Goal: Information Seeking & Learning: Learn about a topic

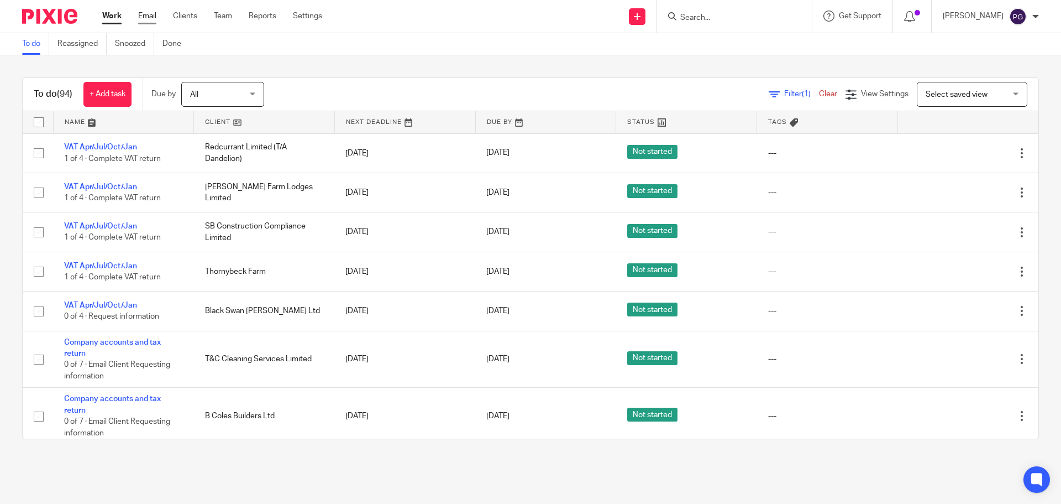
click at [147, 11] on link "Email" at bounding box center [147, 16] width 18 height 11
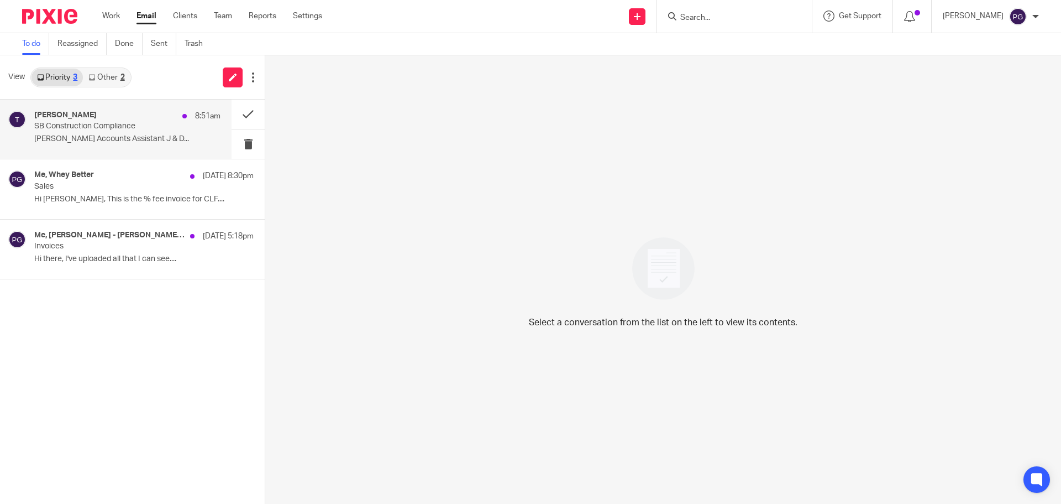
click at [127, 129] on p "SB Construction Compliance" at bounding box center [108, 126] width 149 height 9
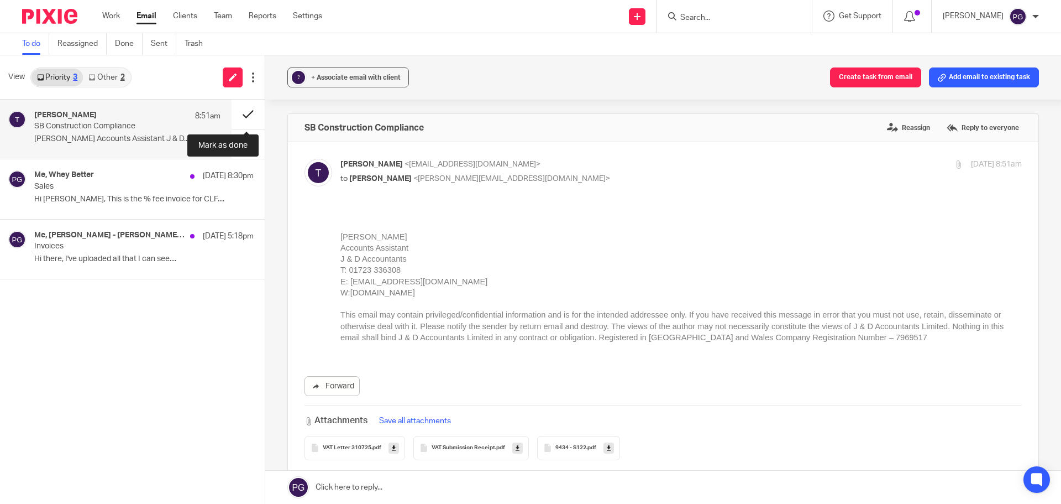
click at [245, 111] on button at bounding box center [248, 114] width 33 height 29
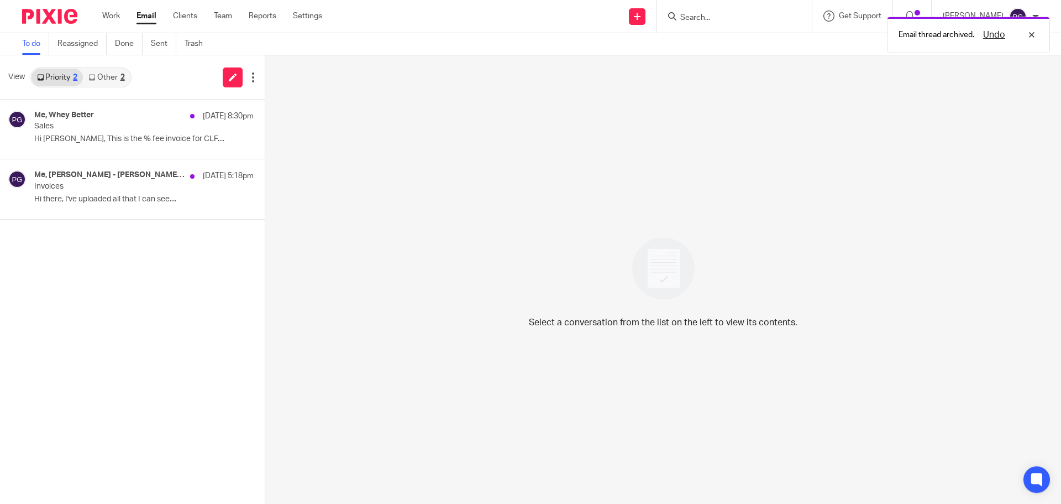
click at [101, 77] on link "Other 2" at bounding box center [106, 78] width 47 height 18
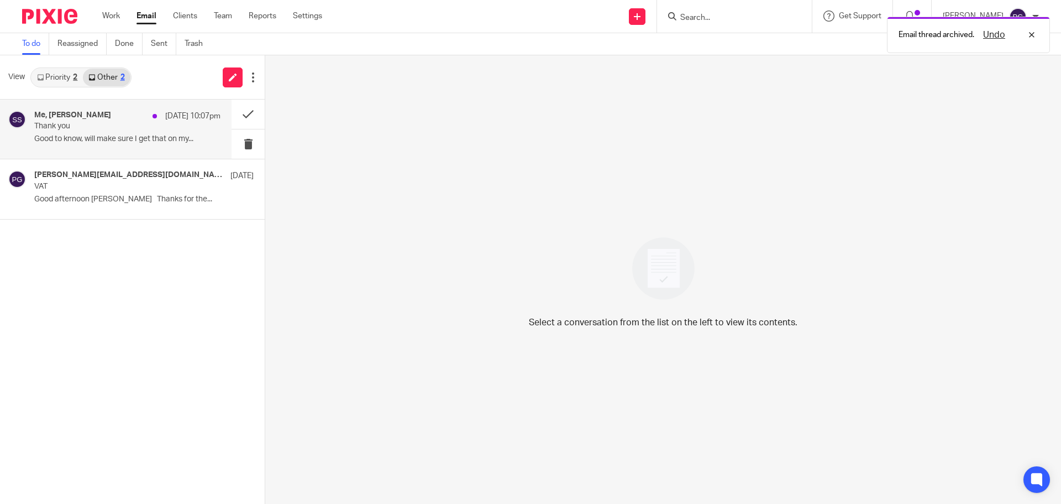
click at [121, 125] on p "Thank you" at bounding box center [108, 126] width 149 height 9
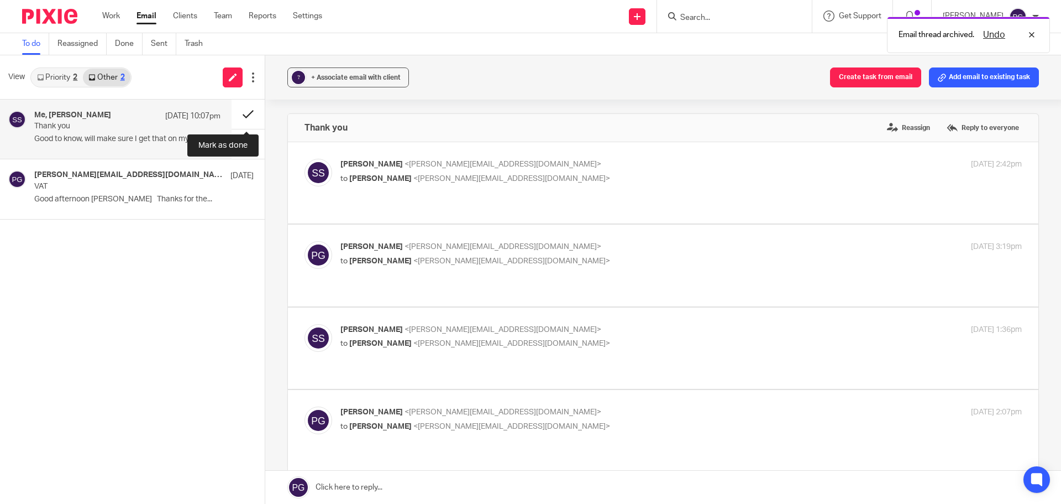
click at [250, 113] on button at bounding box center [248, 114] width 33 height 29
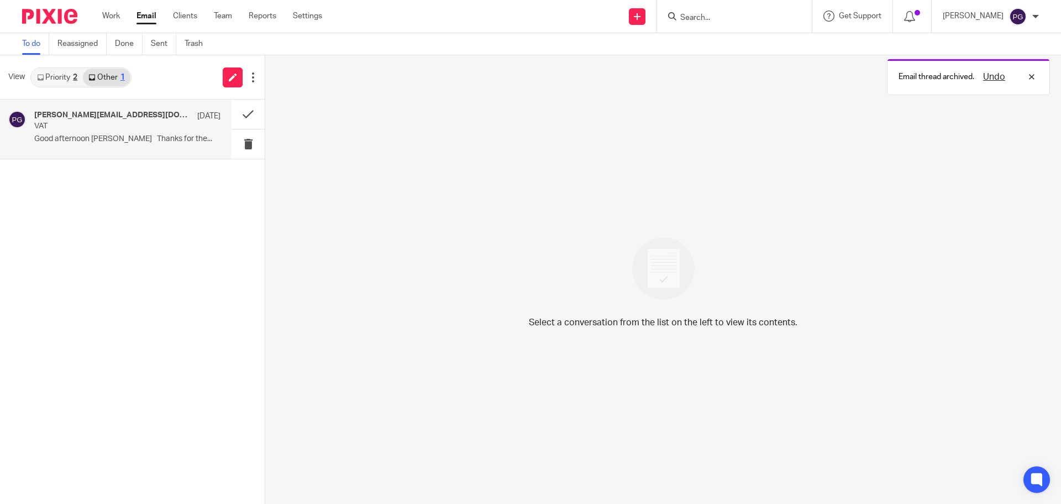
click at [87, 154] on div "philip@breworks.co.uk, Me 22 Aug VAT Good afternoon Philip Thanks for the..." at bounding box center [116, 129] width 232 height 59
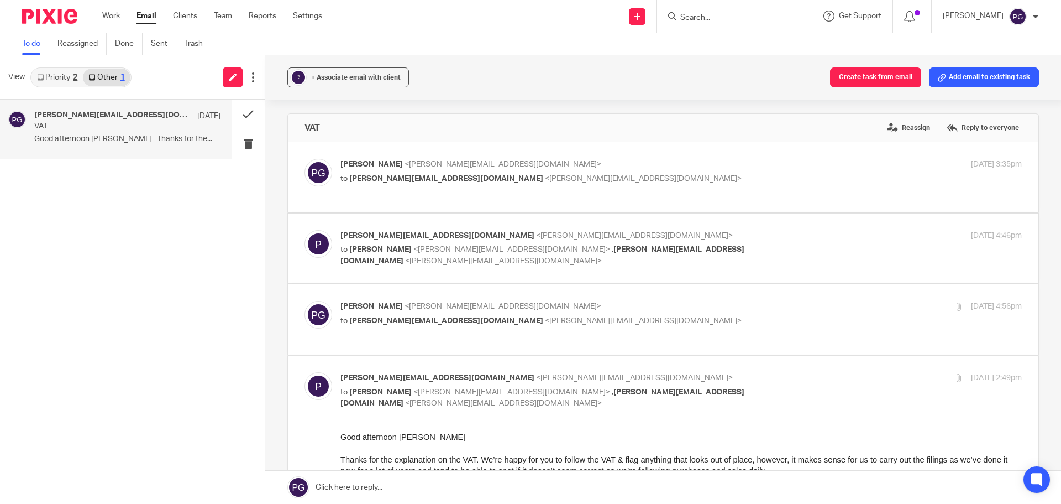
click at [155, 14] on link "Email" at bounding box center [147, 16] width 20 height 11
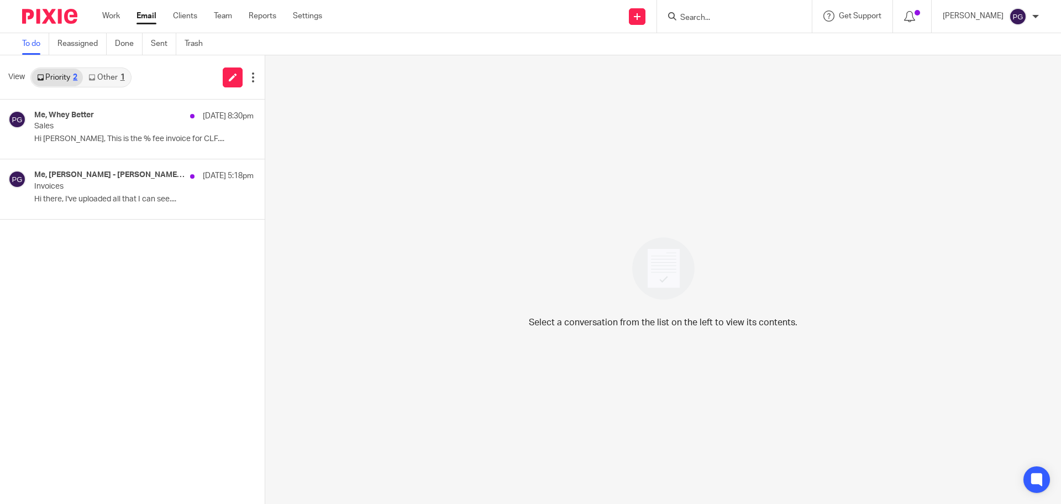
click at [118, 69] on link "Other 1" at bounding box center [106, 78] width 47 height 18
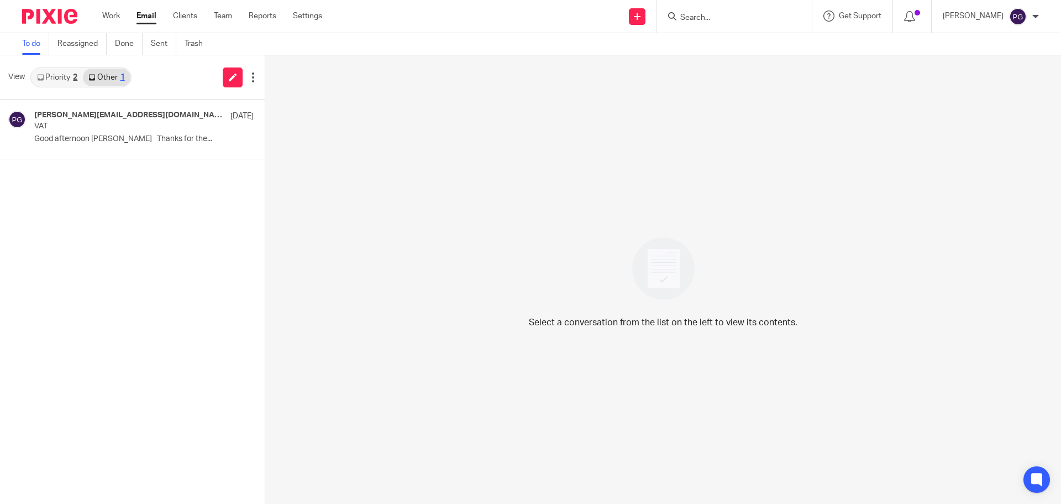
click at [65, 72] on link "Priority 2" at bounding box center [57, 78] width 51 height 18
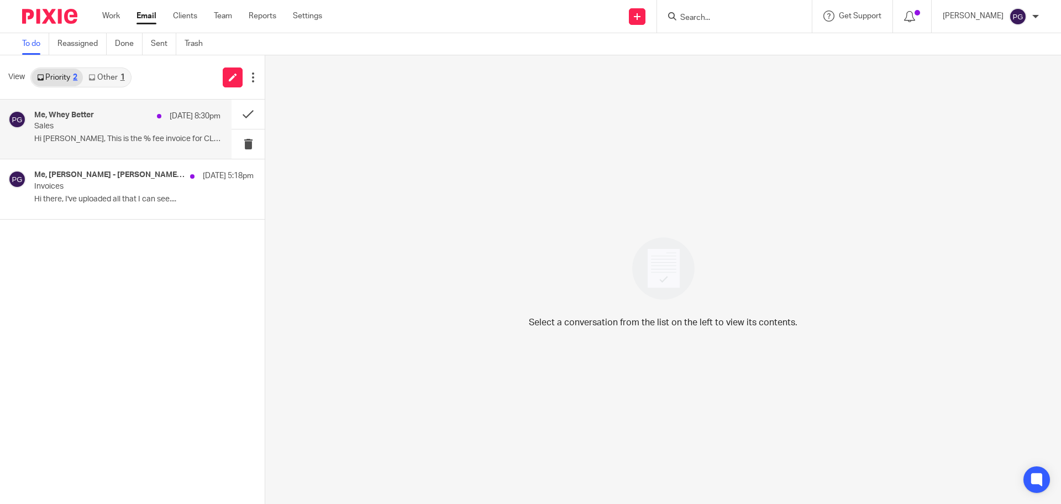
click at [71, 112] on h4 "Me, Whey Better" at bounding box center [64, 115] width 60 height 9
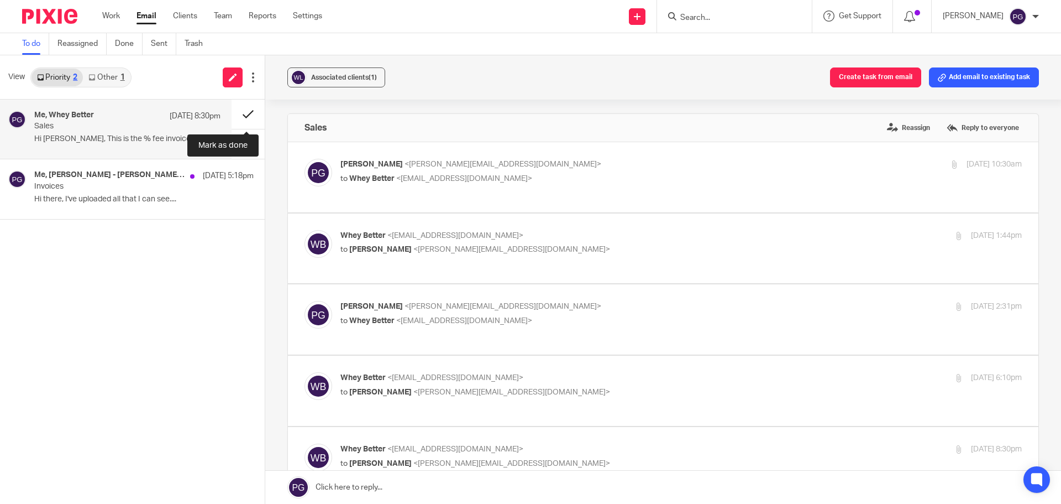
click at [244, 117] on button at bounding box center [248, 114] width 33 height 29
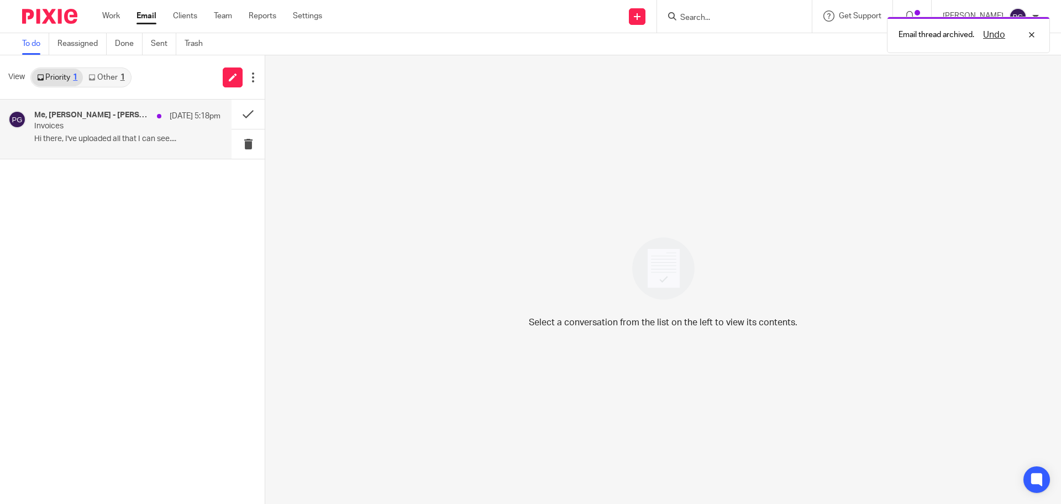
click at [91, 137] on p "Hi there, I've uploaded all that I can see...." at bounding box center [127, 138] width 186 height 9
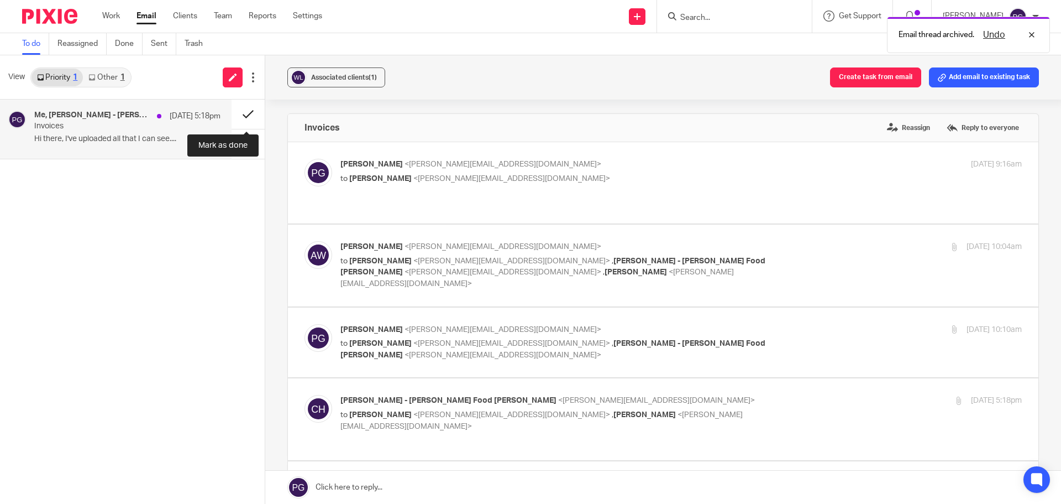
click at [247, 112] on button at bounding box center [248, 114] width 33 height 29
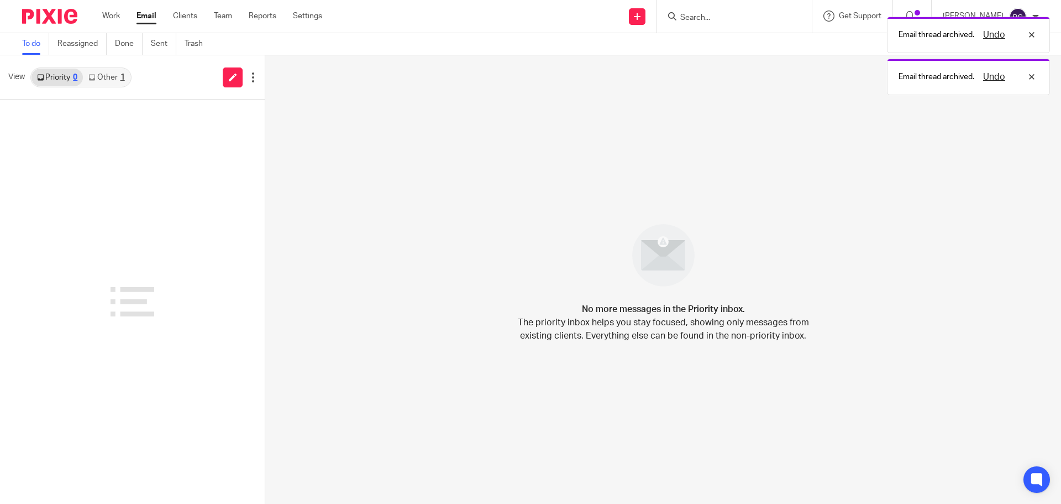
click at [109, 79] on link "Other 1" at bounding box center [106, 78] width 47 height 18
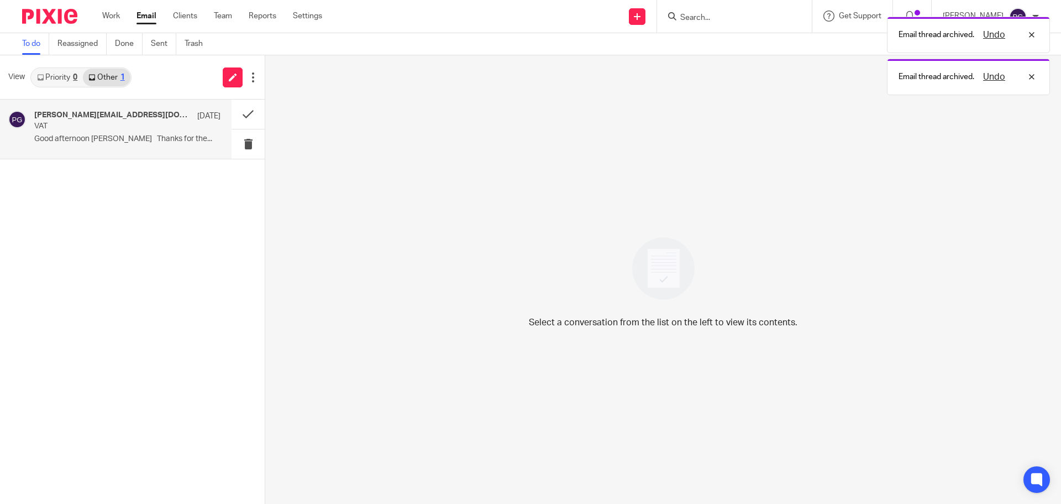
click at [124, 130] on p "VAT" at bounding box center [108, 126] width 149 height 9
